Goal: Task Accomplishment & Management: Complete application form

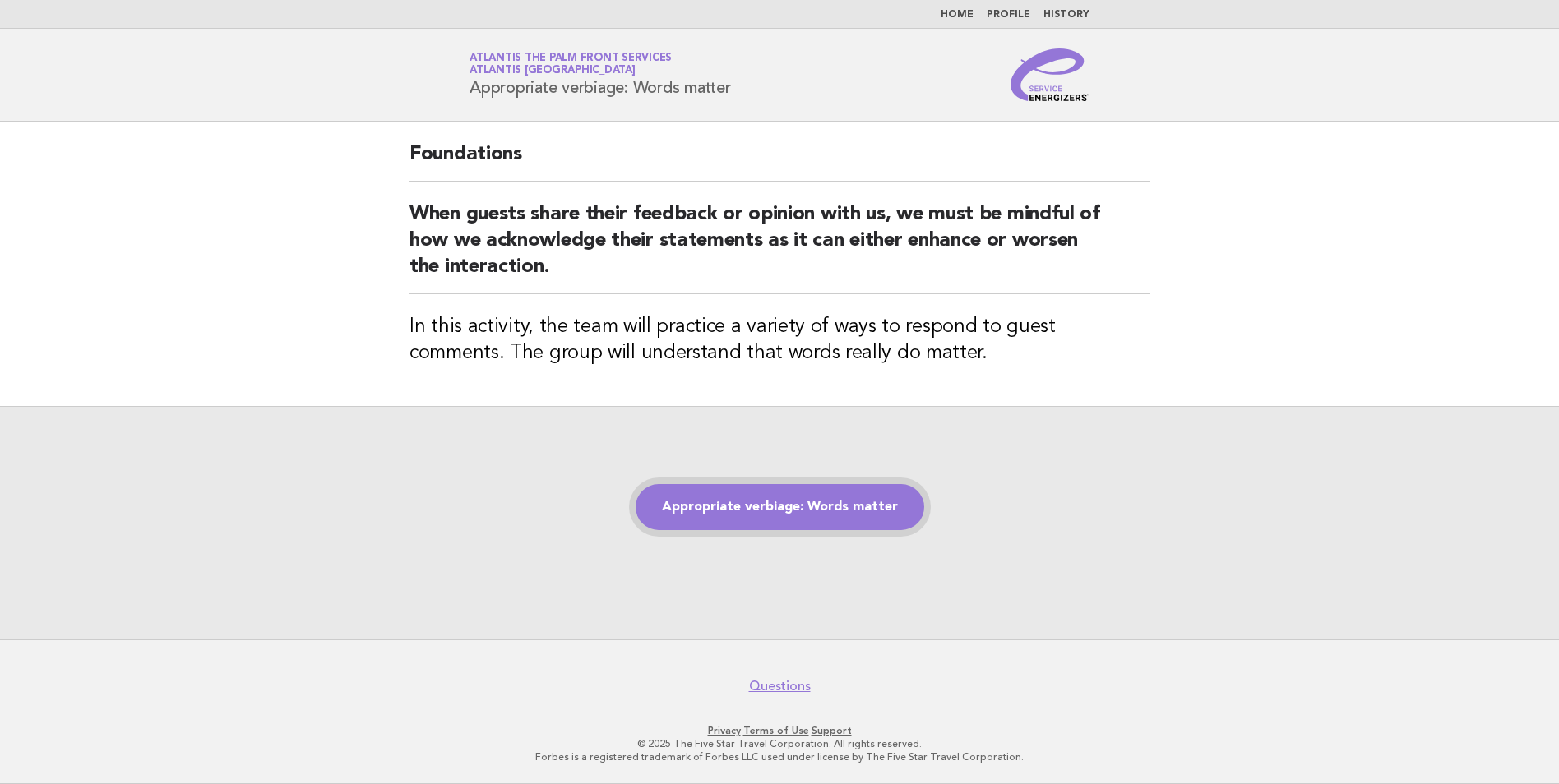
click at [839, 504] on link "Appropriate verbiage: Words matter" at bounding box center [780, 506] width 288 height 46
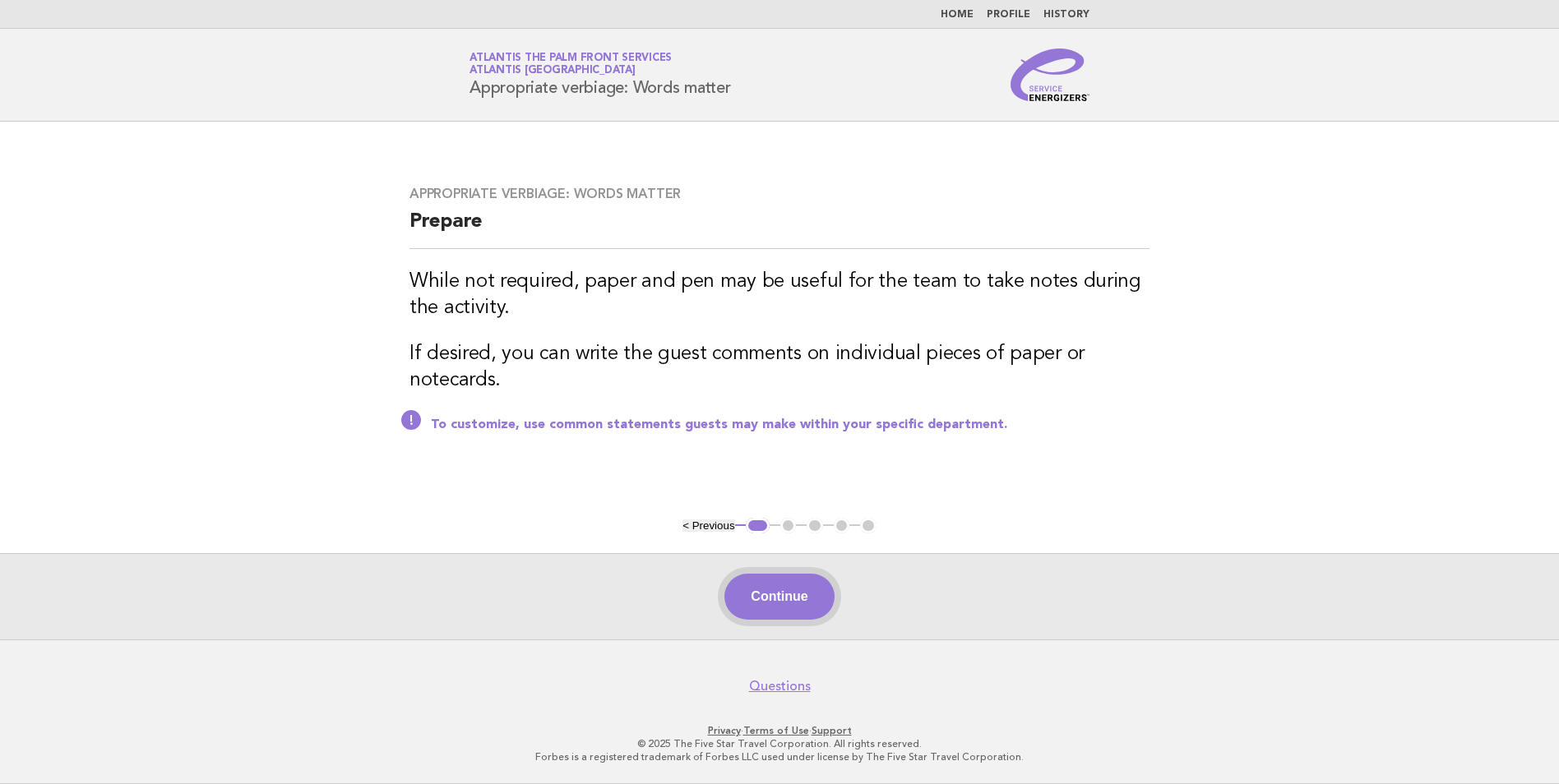
click at [765, 607] on button "Continue" at bounding box center [779, 596] width 109 height 46
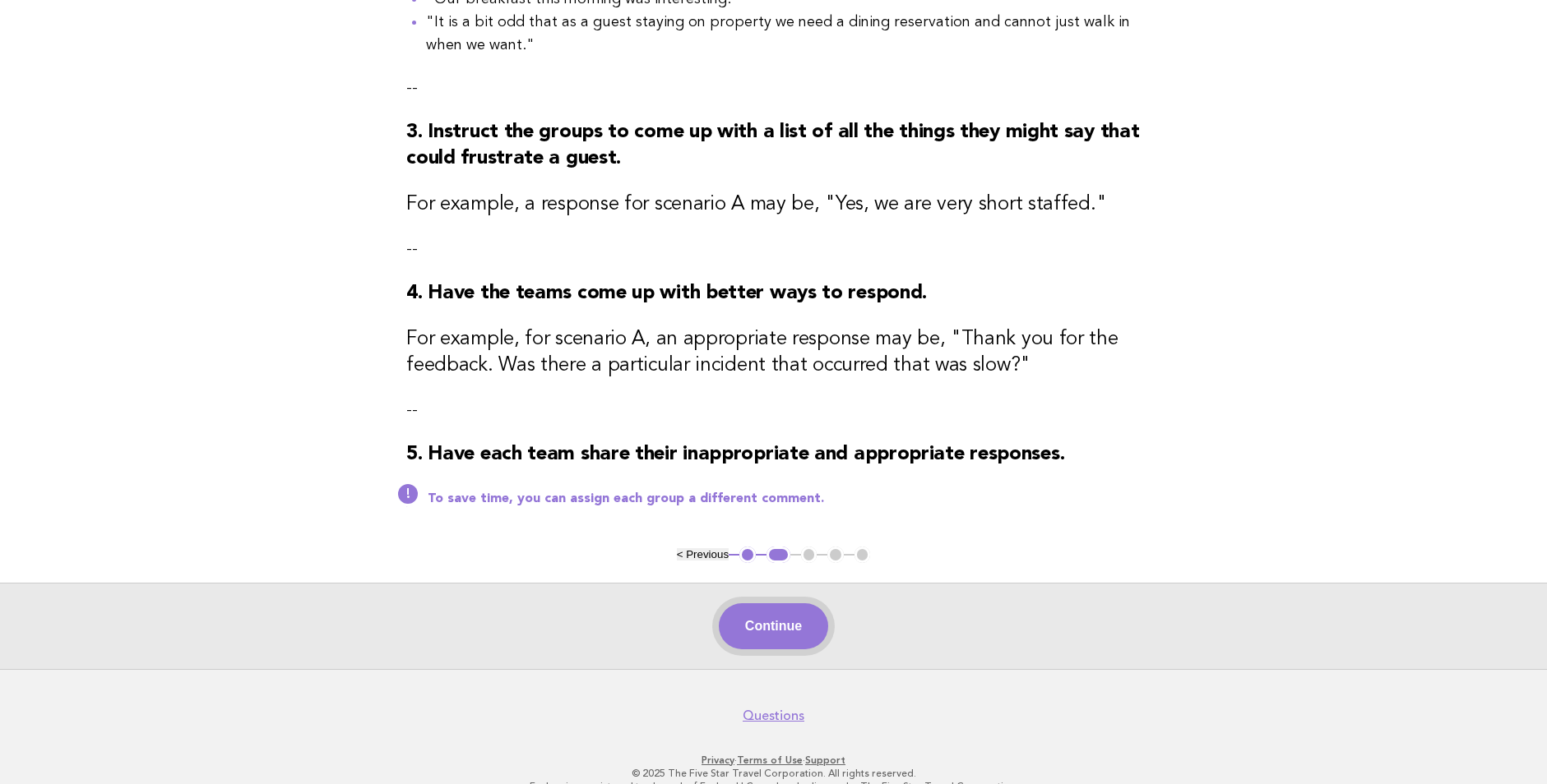
click at [752, 629] on button "Continue" at bounding box center [773, 626] width 109 height 46
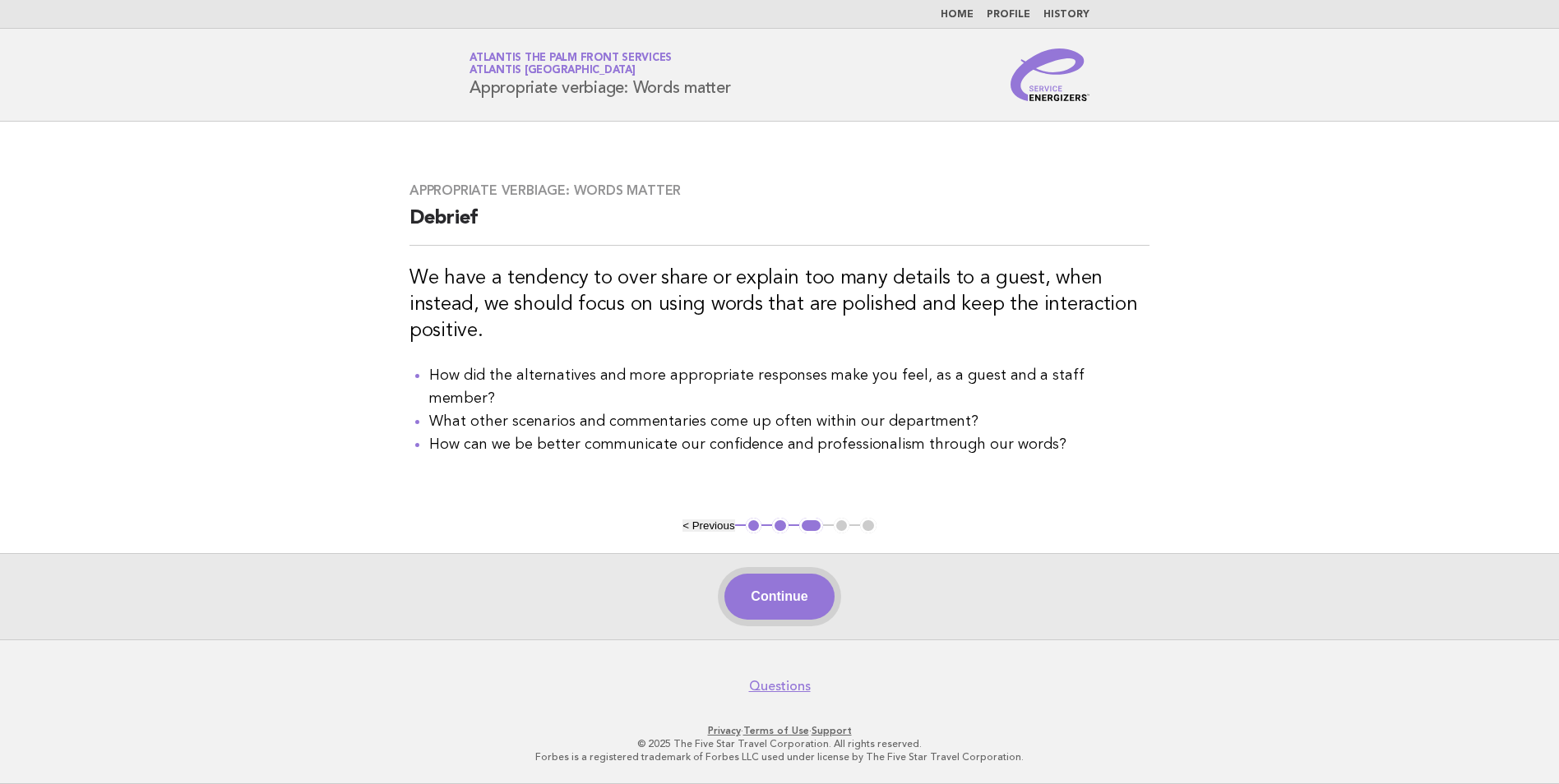
click at [803, 596] on button "Continue" at bounding box center [779, 596] width 109 height 46
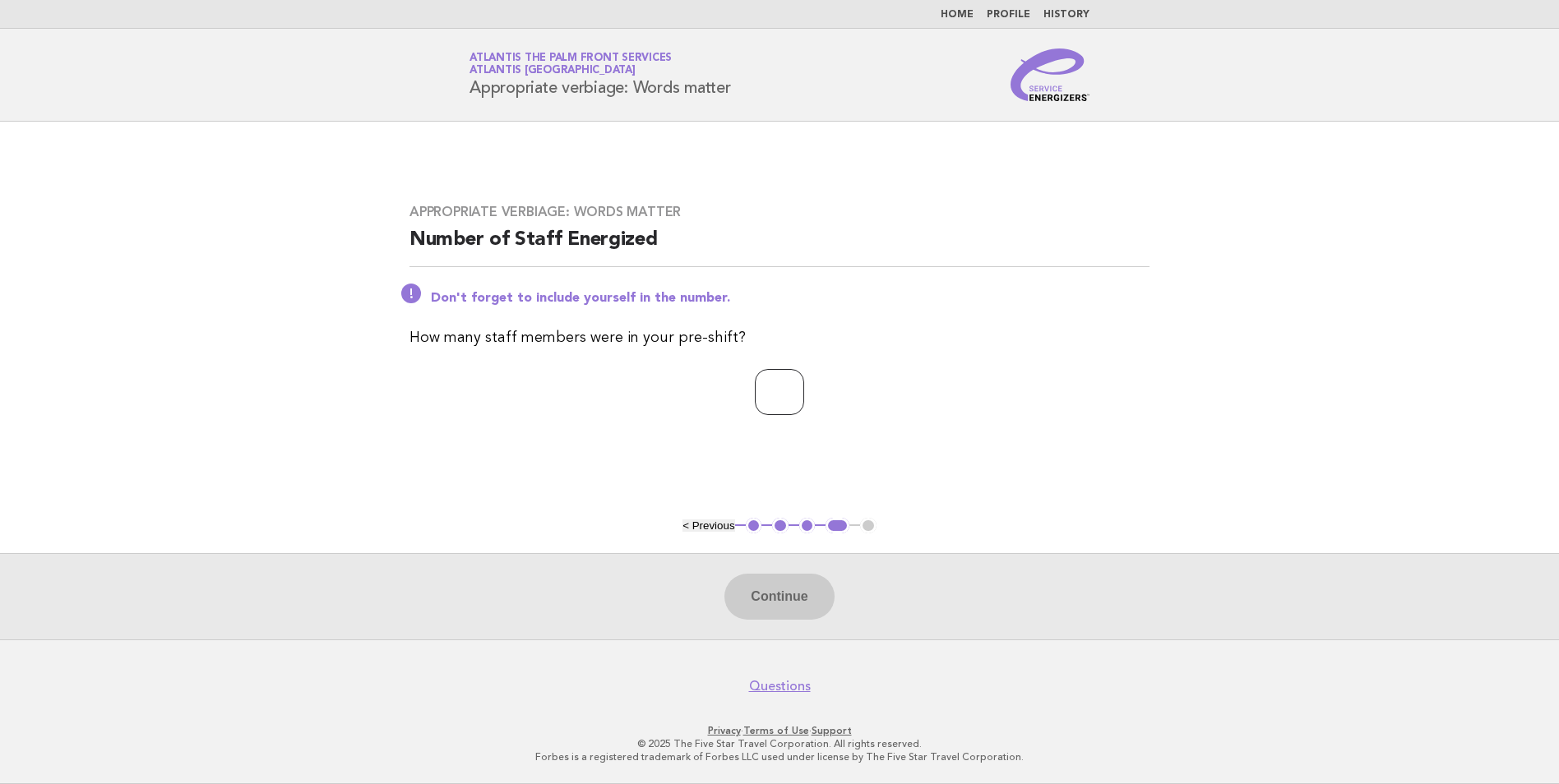
click at [772, 410] on input "number" at bounding box center [780, 391] width 50 height 46
type input "*"
click at [770, 603] on button "Continue" at bounding box center [779, 596] width 109 height 46
